Goal: Book appointment/travel/reservation

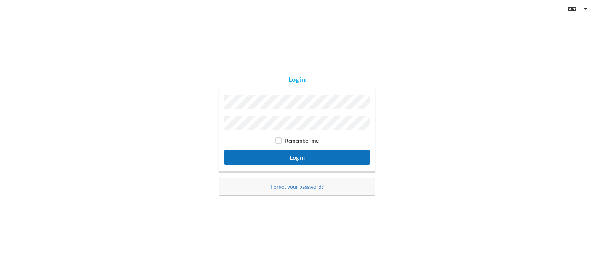
click at [305, 152] on button "Log in" at bounding box center [297, 156] width 146 height 15
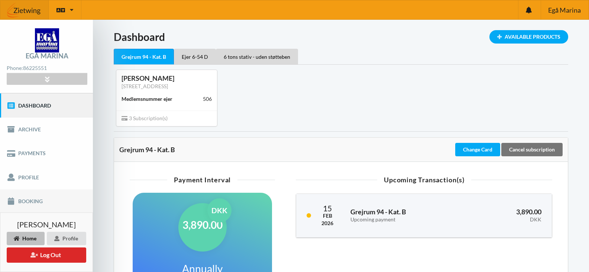
click at [28, 201] on link "Booking" at bounding box center [46, 201] width 93 height 24
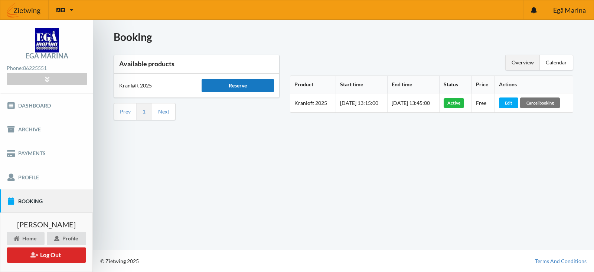
click at [237, 83] on div "Reserve" at bounding box center [238, 85] width 72 height 13
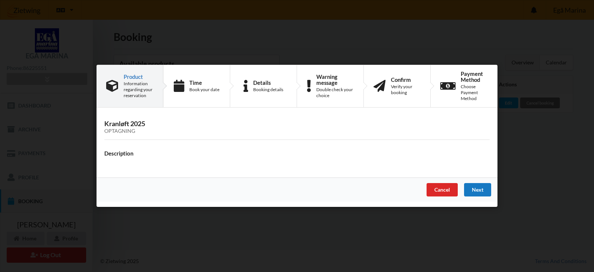
click at [478, 189] on div "Next" at bounding box center [477, 189] width 27 height 13
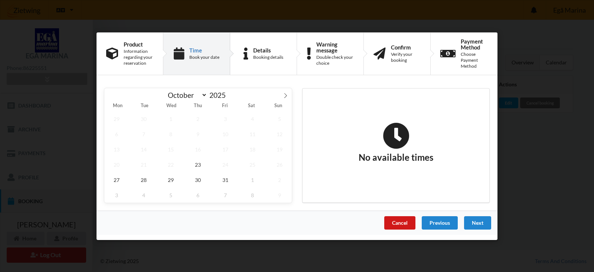
click at [406, 221] on div "Cancel" at bounding box center [399, 221] width 31 height 13
